Goal: Information Seeking & Learning: Learn about a topic

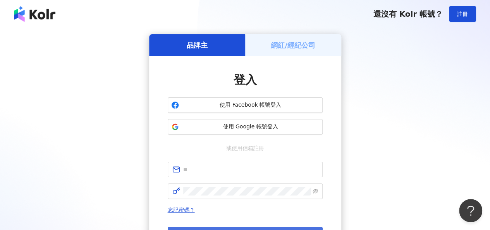
scroll to position [77, 0]
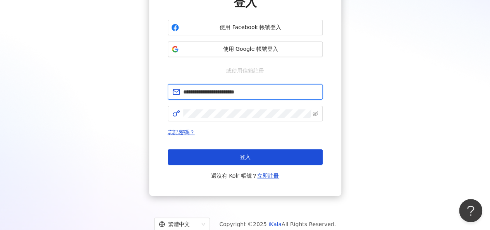
drag, startPoint x: 290, startPoint y: 94, endPoint x: 175, endPoint y: 104, distance: 115.8
click at [175, 104] on form "**********" at bounding box center [245, 102] width 155 height 37
drag, startPoint x: 263, startPoint y: 92, endPoint x: 174, endPoint y: 94, distance: 88.3
click at [174, 94] on span "**********" at bounding box center [245, 91] width 155 height 15
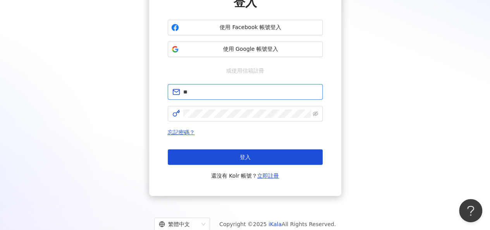
type input "*"
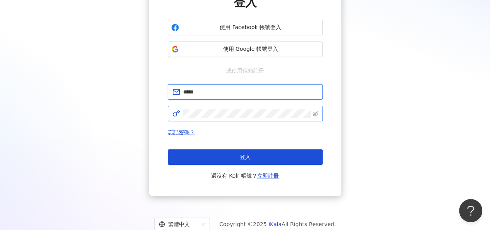
type input "**********"
click at [315, 115] on icon "eye-invisible" at bounding box center [314, 113] width 5 height 5
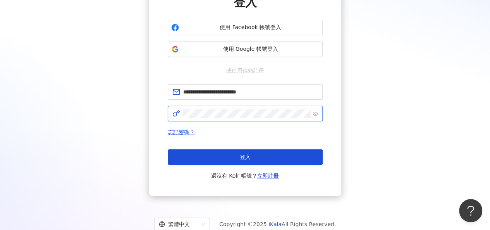
click at [119, 103] on div "**********" at bounding box center [244, 76] width 471 height 239
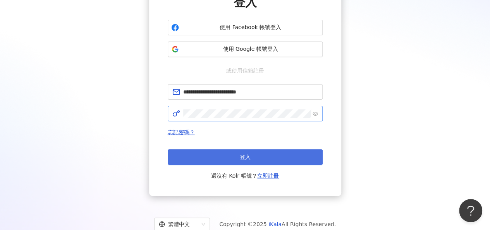
click at [200, 159] on button "登入" at bounding box center [245, 156] width 155 height 15
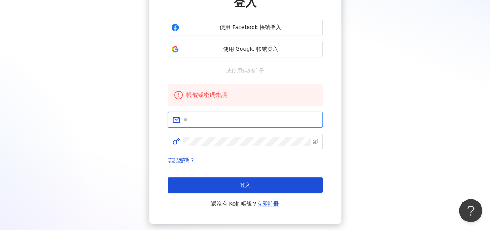
type input "**********"
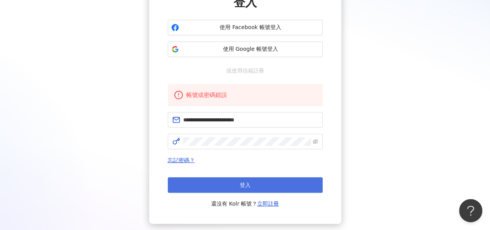
click at [233, 177] on button "登入" at bounding box center [245, 184] width 155 height 15
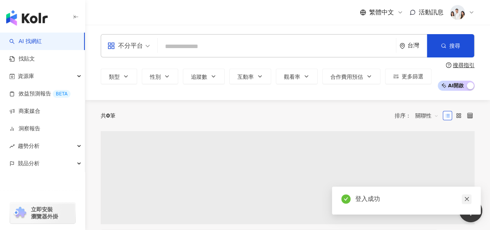
click at [465, 201] on icon "close" at bounding box center [466, 198] width 5 height 5
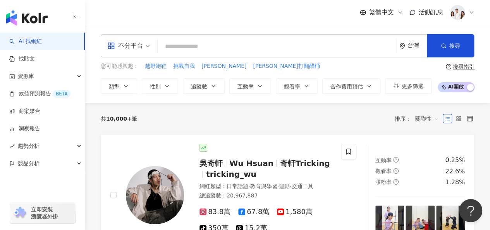
click at [307, 45] on input "search" at bounding box center [277, 46] width 232 height 15
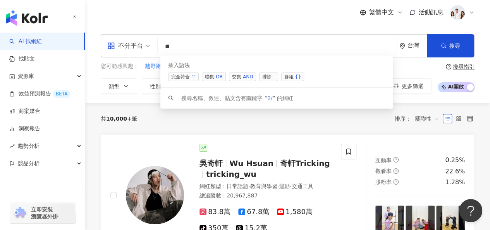
type input "*"
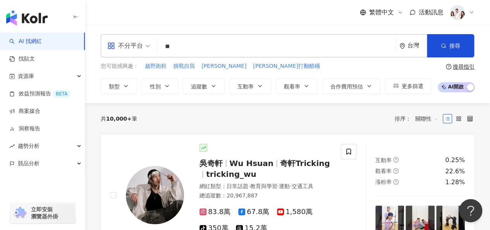
type input "**"
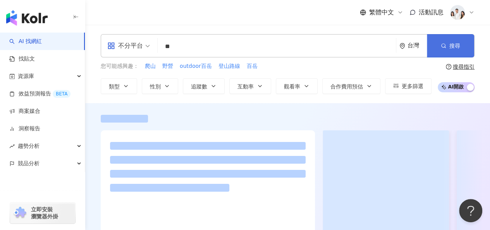
click at [442, 49] on span "button" at bounding box center [443, 46] width 5 height 6
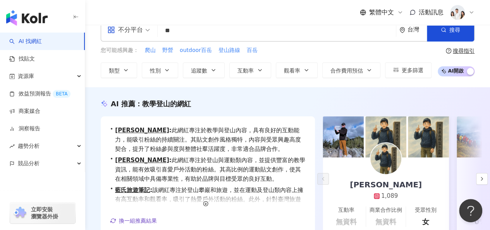
scroll to position [39, 0]
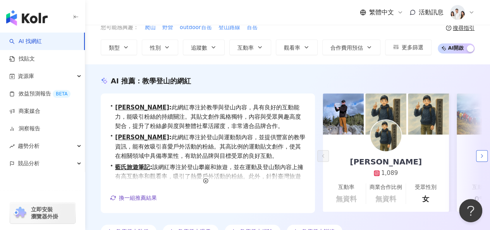
click at [477, 154] on button "button" at bounding box center [482, 156] width 12 height 12
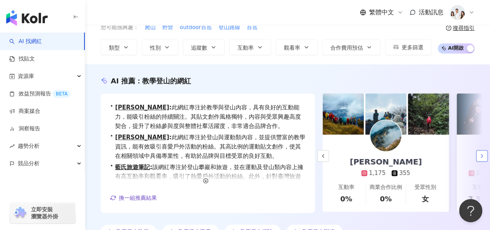
click at [477, 154] on button "button" at bounding box center [482, 156] width 12 height 12
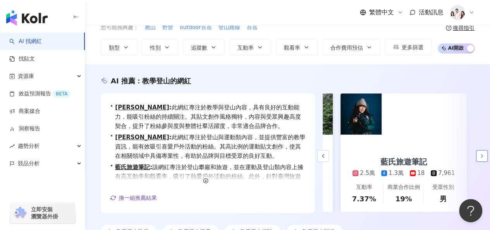
scroll to position [0, 258]
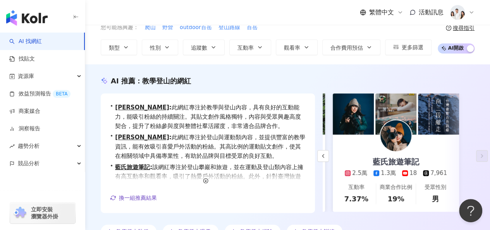
click at [354, 172] on div "2.5萬" at bounding box center [356, 173] width 22 height 8
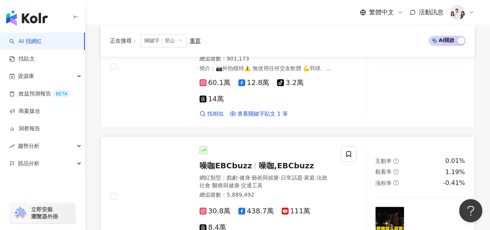
scroll to position [271, 0]
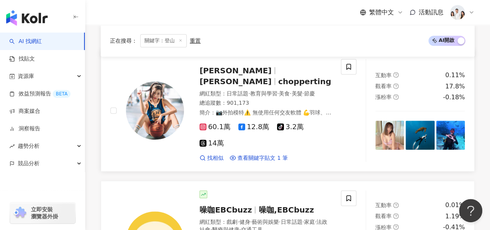
click at [208, 122] on div "60.1萬 12.8萬 tiktok-icon 3.2萬 14萬 找相似 查看關鍵字貼文 1 筆" at bounding box center [265, 139] width 132 height 45
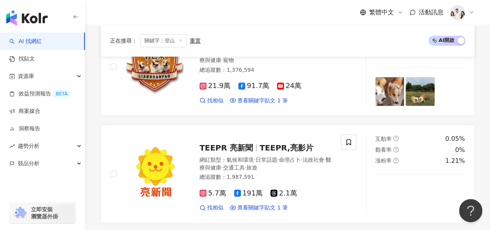
scroll to position [1433, 0]
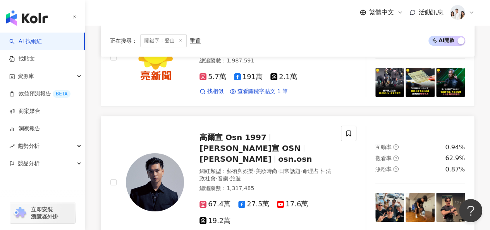
click at [202, 132] on span "高爾宣 Osn 1997" at bounding box center [232, 136] width 67 height 9
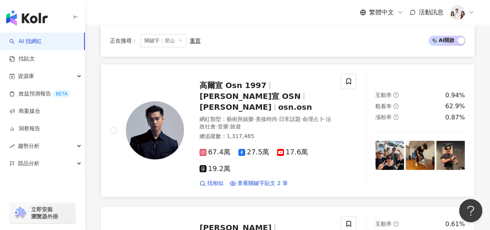
scroll to position [1549, 0]
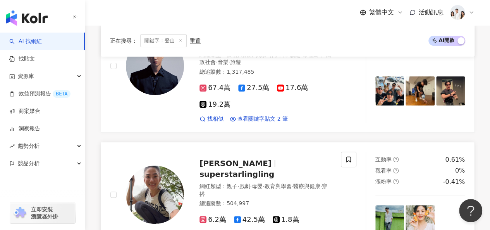
click at [237, 169] on span "superstarlingling" at bounding box center [236, 173] width 75 height 9
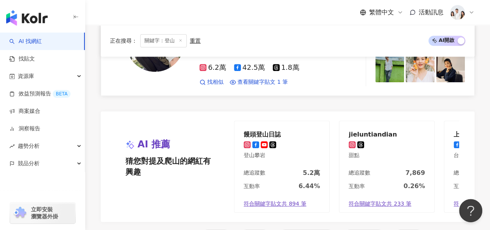
scroll to position [1742, 0]
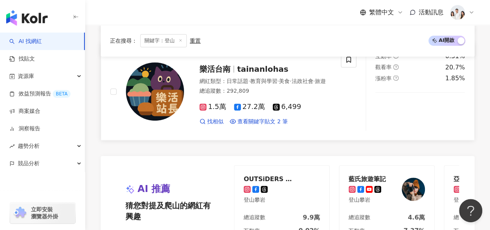
scroll to position [1667, 0]
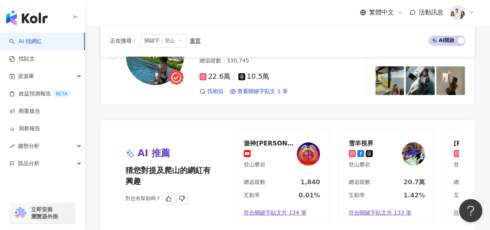
scroll to position [1587, 0]
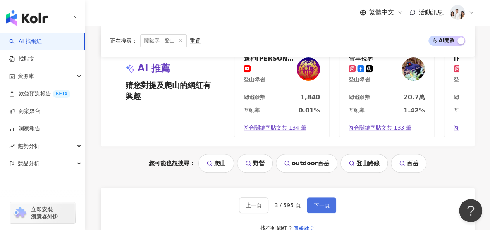
click at [324, 202] on span "下一頁" at bounding box center [321, 205] width 16 height 6
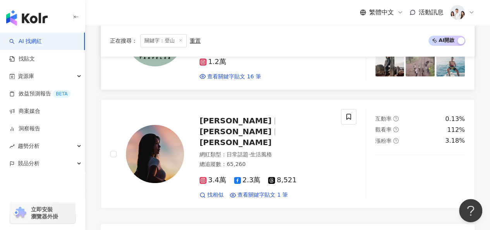
scroll to position [1513, 0]
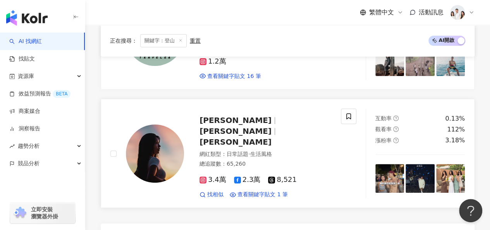
click at [237, 176] on icon at bounding box center [237, 179] width 7 height 7
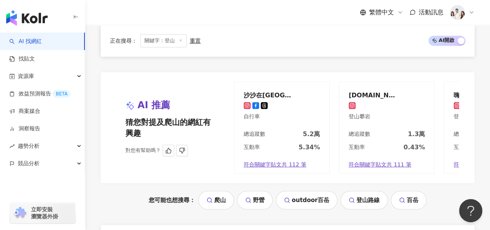
scroll to position [1706, 0]
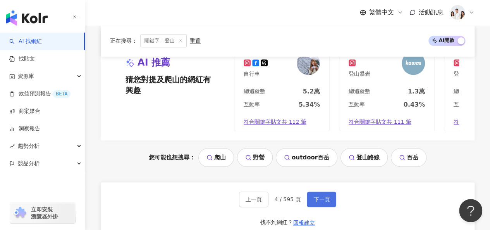
click at [323, 191] on button "下一頁" at bounding box center [321, 198] width 29 height 15
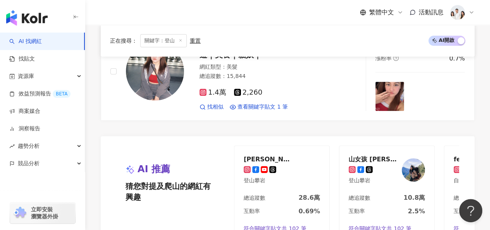
scroll to position [1549, 0]
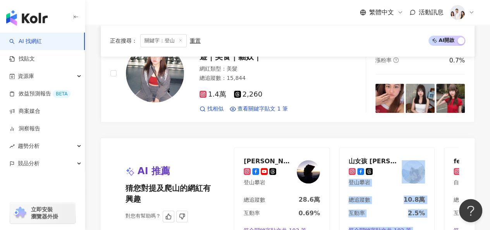
drag, startPoint x: 443, startPoint y: 127, endPoint x: 406, endPoint y: 115, distance: 38.9
click at [406, 138] on div "AI 推薦 猜您對提及爬山的網紅有興趣 對您有幫助嗎？ 柯玟曲 登山攀岩 總追蹤數 28.6萬 互動率 0.69% 符合關鍵字貼文共 102 筆 山女孩 Me…" at bounding box center [288, 193] width 374 height 111
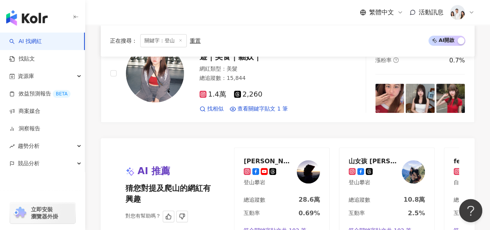
click at [395, 138] on div "AI 推薦 猜您對提及爬山的網紅有興趣 對您有幫助嗎？ 柯玟曲 登山攀岩 總追蹤數 28.6萬 互動率 0.69% 符合關鍵字貼文共 102 筆 山女孩 Me…" at bounding box center [288, 193] width 374 height 111
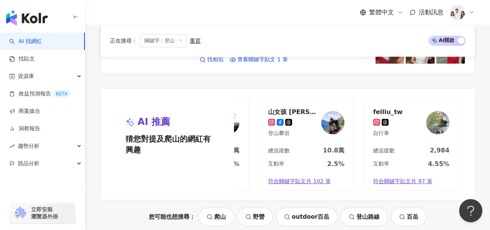
scroll to position [1626, 0]
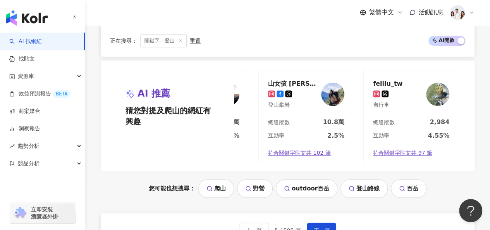
click at [311, 179] on link "outdoor百岳" at bounding box center [307, 188] width 62 height 19
click at [313, 227] on span "下一頁" at bounding box center [321, 230] width 16 height 6
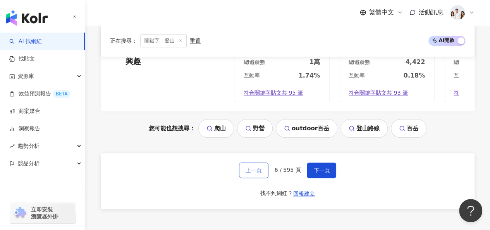
scroll to position [1740, 0]
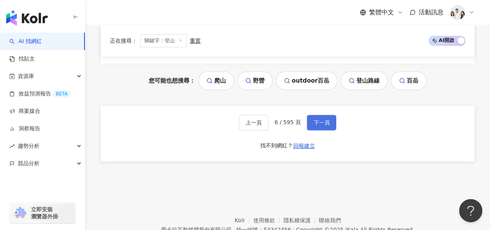
click at [323, 119] on span "下一頁" at bounding box center [321, 122] width 16 height 6
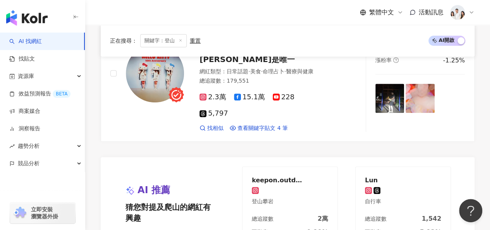
scroll to position [1626, 0]
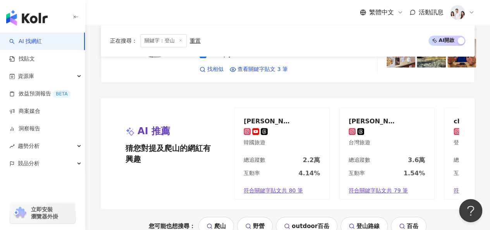
scroll to position [1629, 0]
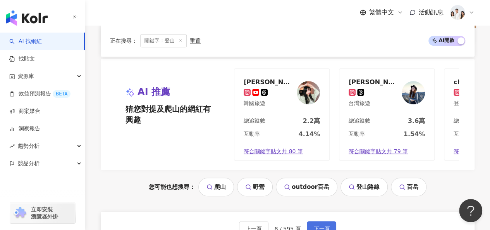
click at [319, 225] on span "下一頁" at bounding box center [321, 228] width 16 height 6
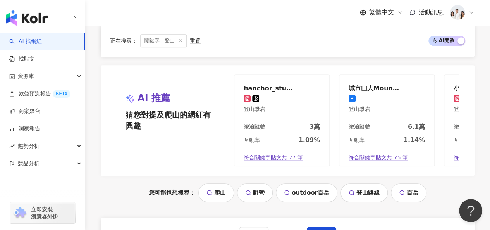
scroll to position [1742, 0]
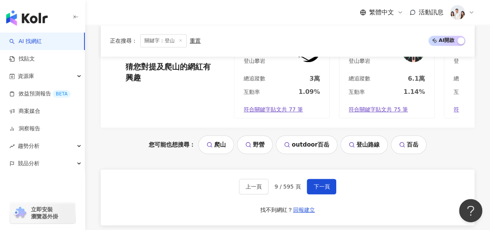
click at [302, 178] on div "上一頁 9 / 595 頁 下一頁" at bounding box center [288, 185] width 98 height 15
click at [310, 178] on button "下一頁" at bounding box center [321, 185] width 29 height 15
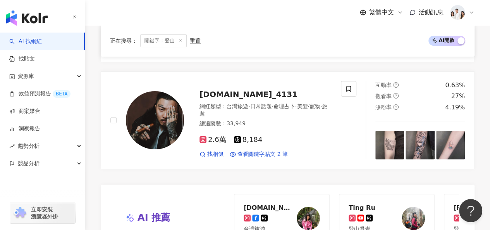
scroll to position [1316, 0]
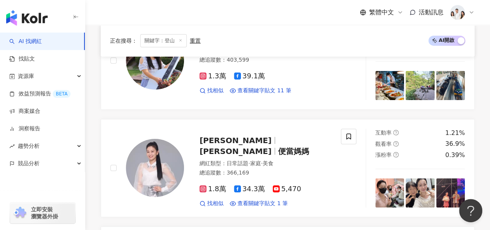
click at [33, 23] on img "button" at bounding box center [26, 17] width 41 height 15
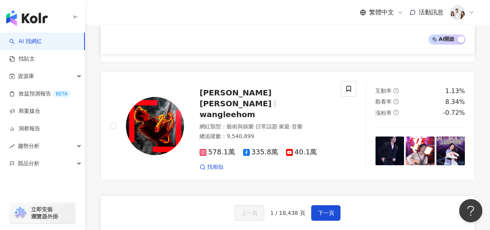
scroll to position [1355, 0]
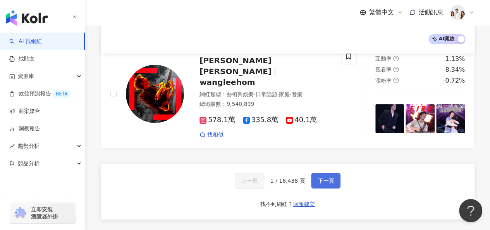
click at [324, 177] on span "下一頁" at bounding box center [325, 180] width 16 height 6
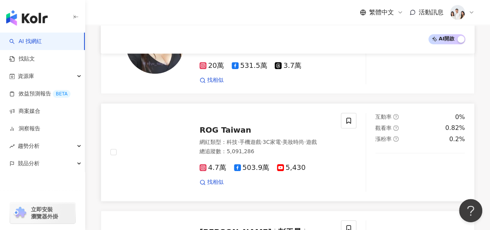
scroll to position [84, 0]
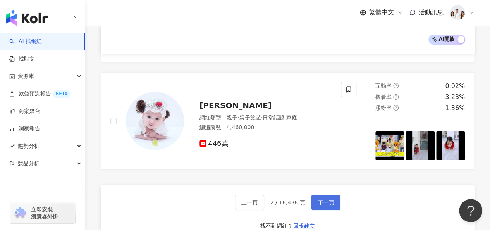
click at [319, 199] on span "下一頁" at bounding box center [325, 202] width 16 height 6
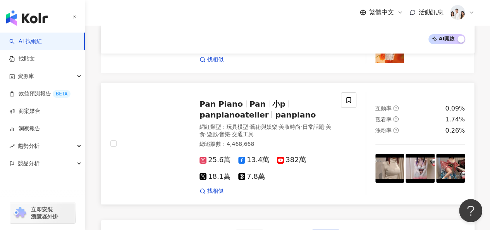
scroll to position [1405, 0]
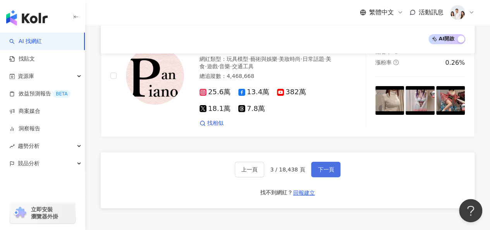
click at [317, 161] on button "下一頁" at bounding box center [325, 168] width 29 height 15
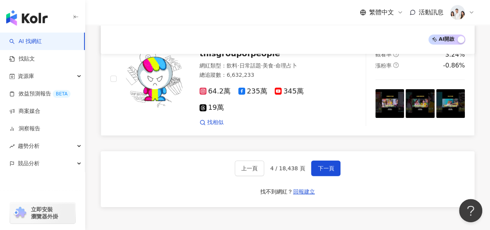
scroll to position [1380, 0]
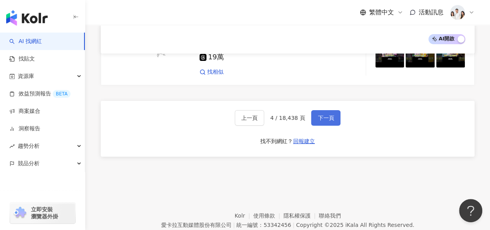
click at [322, 115] on span "下一頁" at bounding box center [325, 118] width 16 height 6
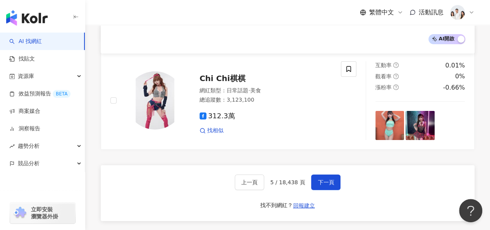
scroll to position [1440, 0]
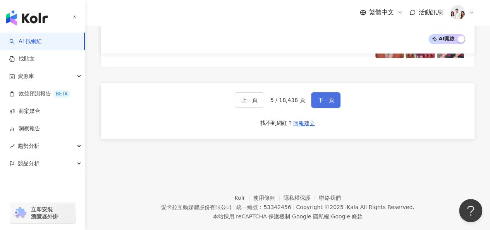
click at [318, 92] on button "下一頁" at bounding box center [325, 99] width 29 height 15
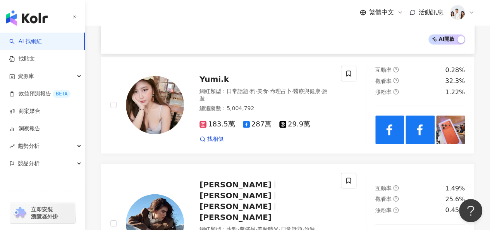
scroll to position [1043, 0]
